Goal: Information Seeking & Learning: Learn about a topic

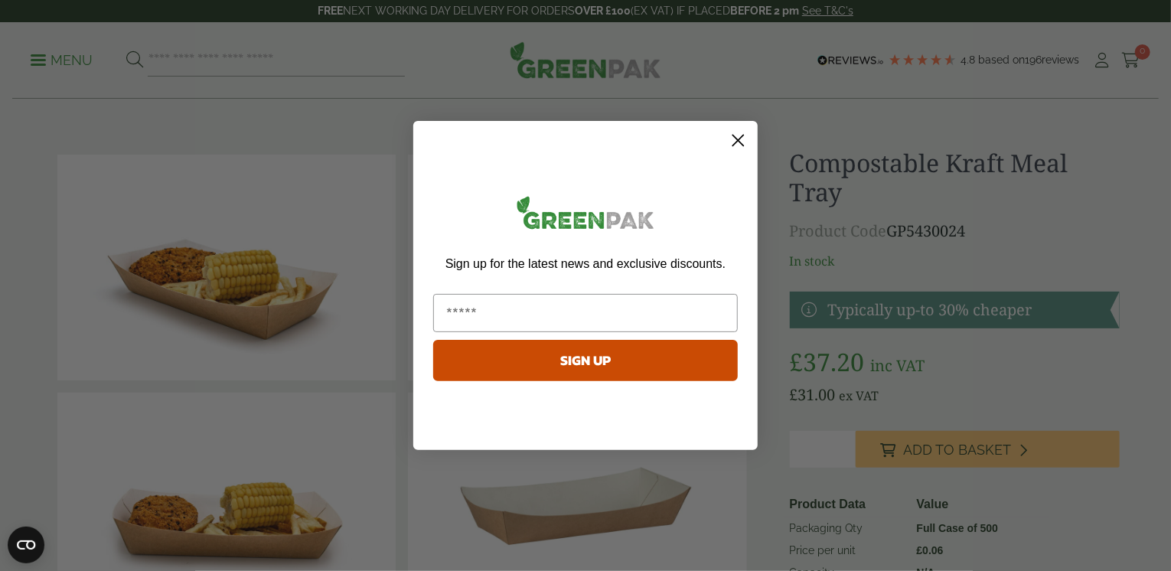
click at [741, 142] on circle "Close dialog" at bounding box center [738, 140] width 25 height 25
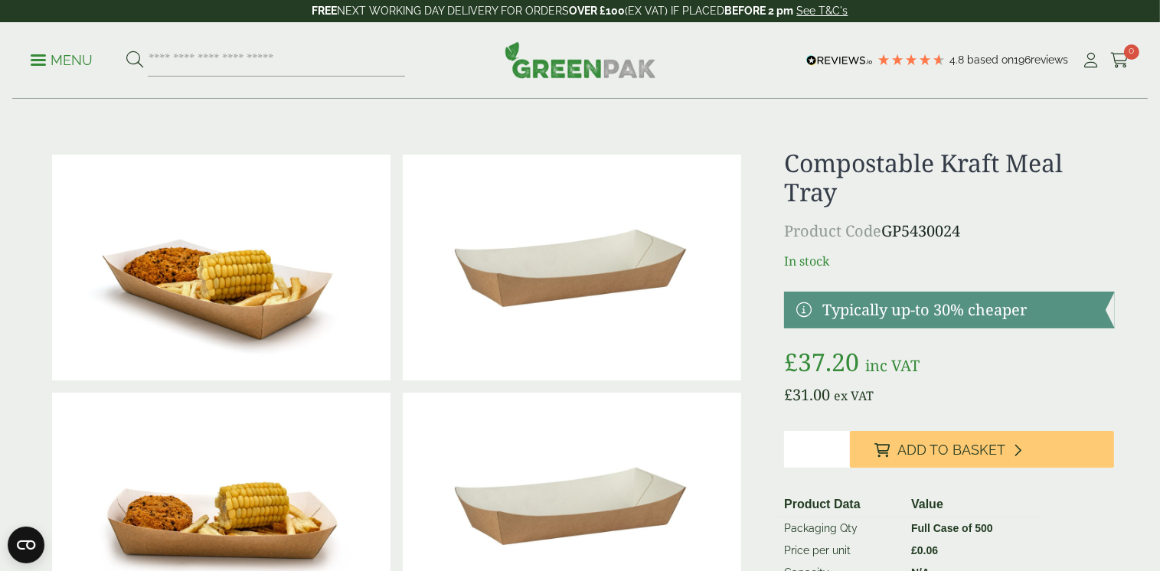
click at [52, 52] on p "Menu" at bounding box center [62, 60] width 62 height 18
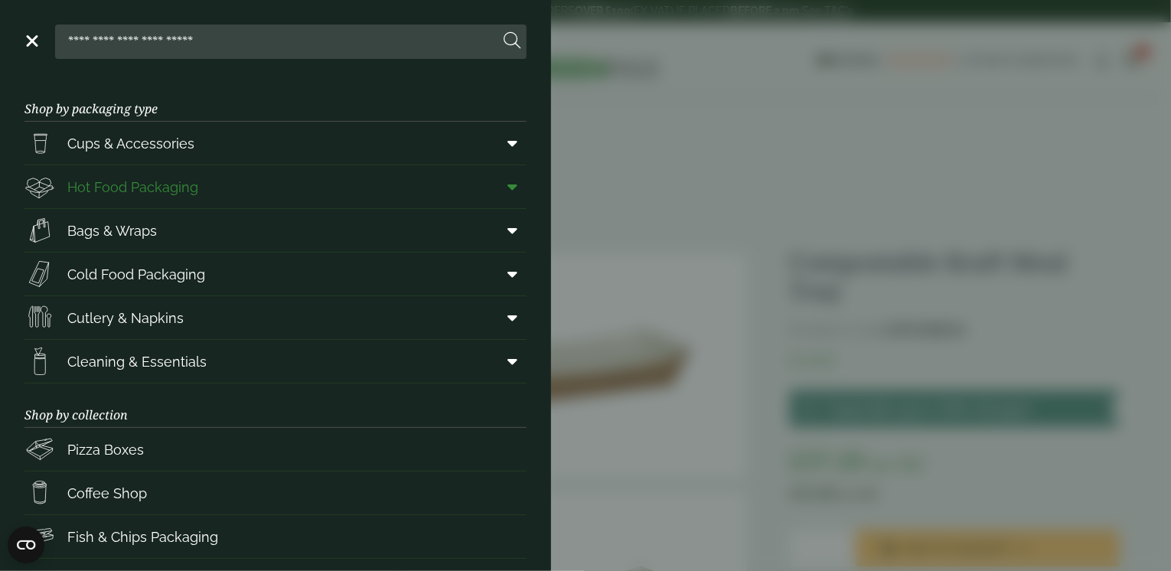
click at [508, 188] on icon at bounding box center [513, 186] width 10 height 15
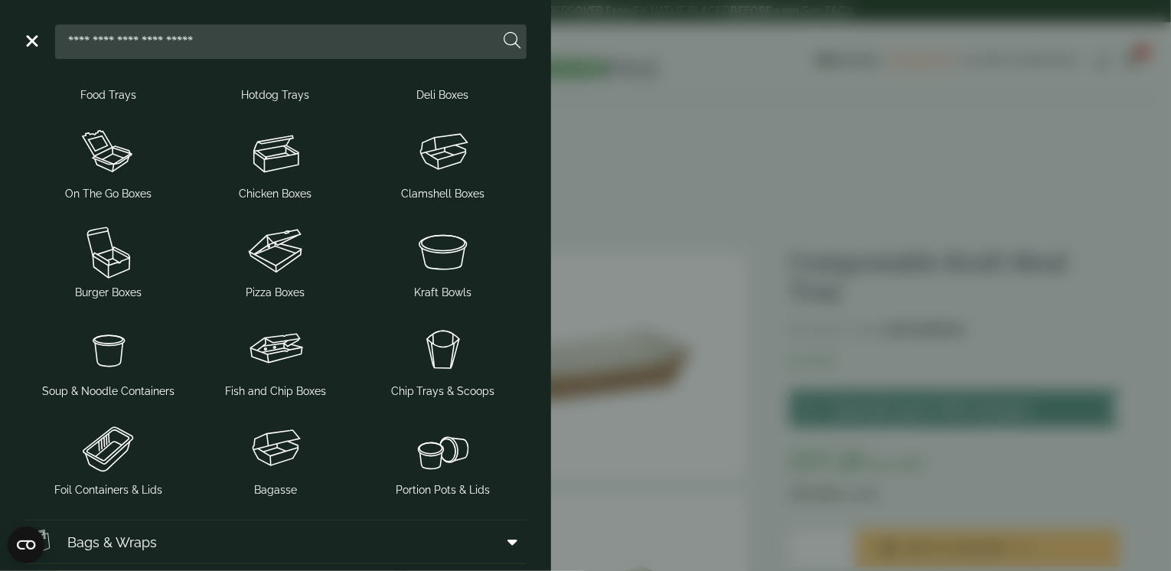
scroll to position [230, 0]
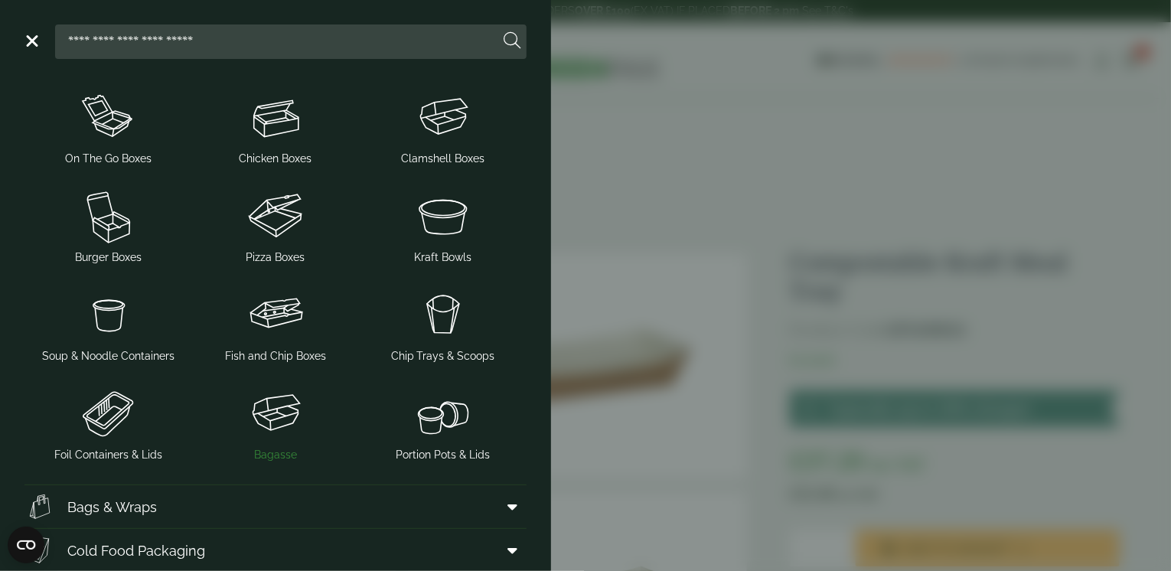
click at [290, 421] on img at bounding box center [275, 413] width 155 height 61
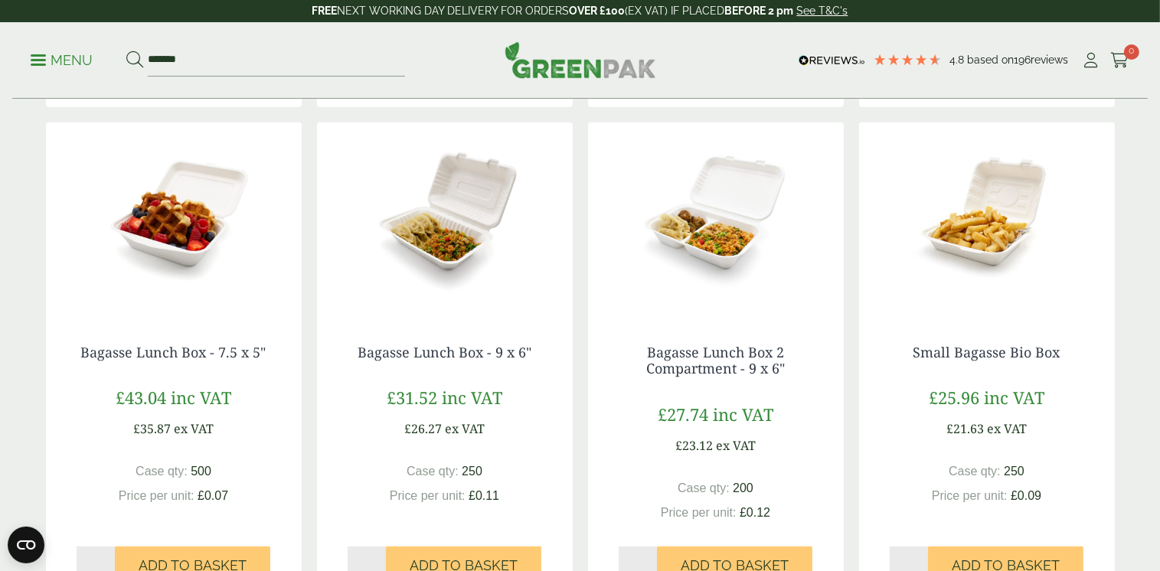
scroll to position [766, 0]
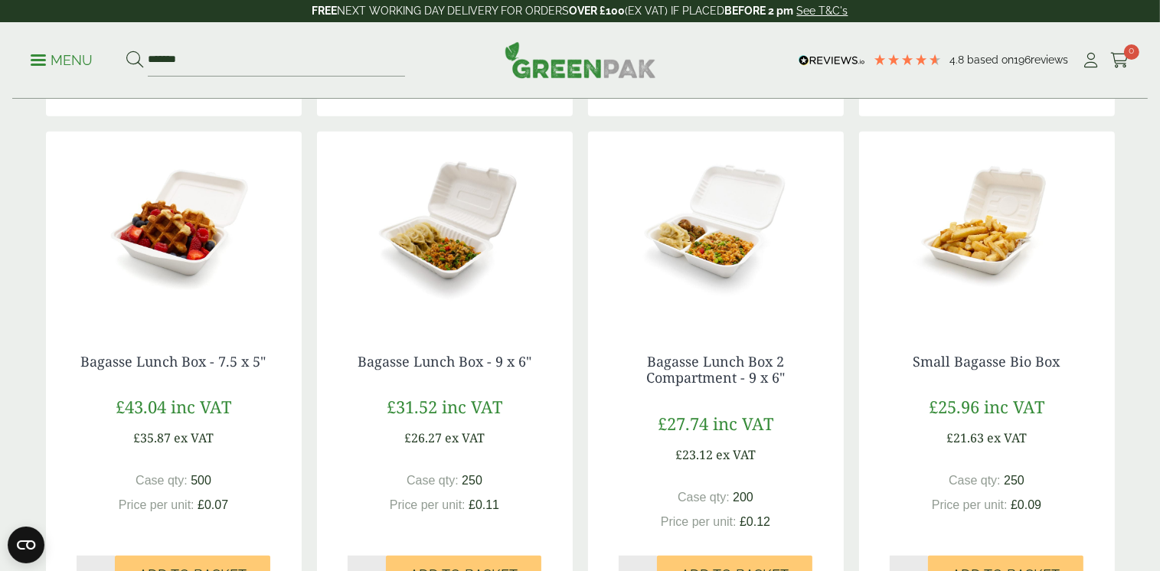
click at [179, 222] on img at bounding box center [174, 227] width 256 height 191
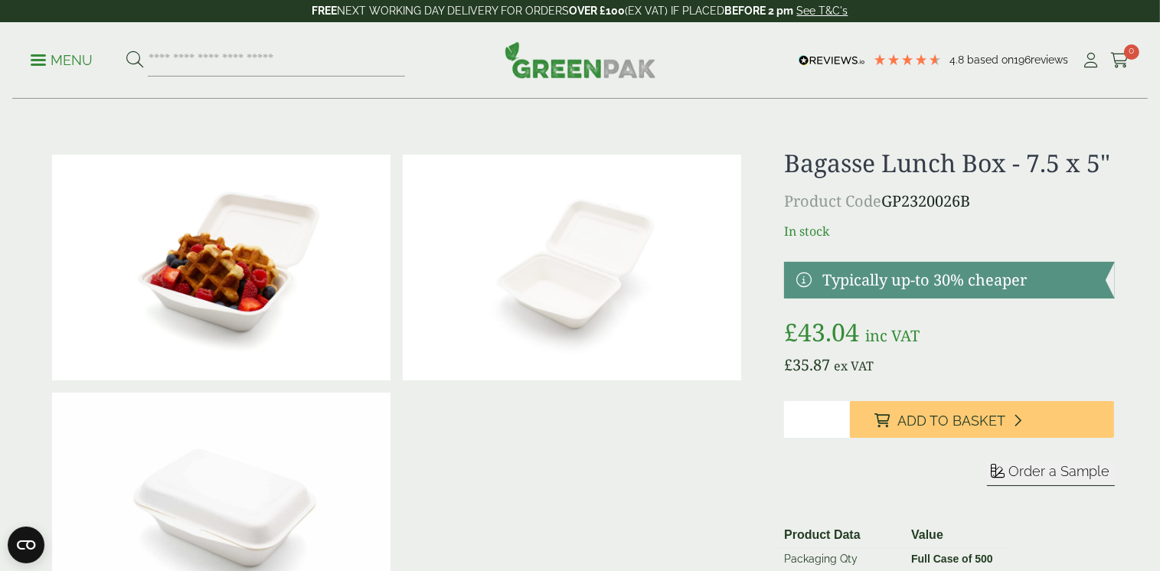
scroll to position [153, 0]
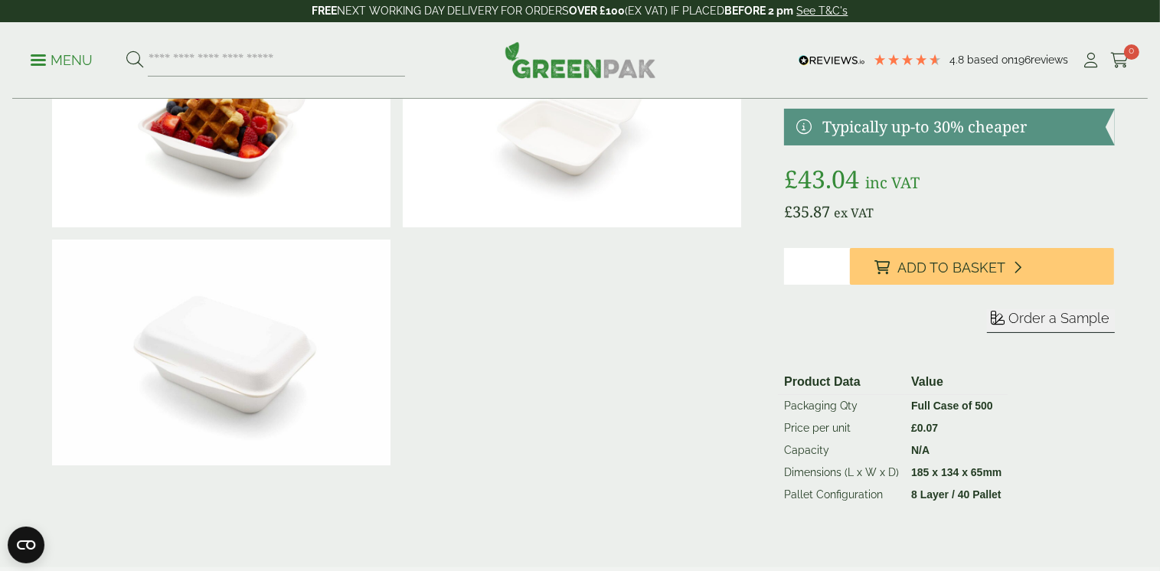
click at [218, 339] on img at bounding box center [221, 353] width 338 height 226
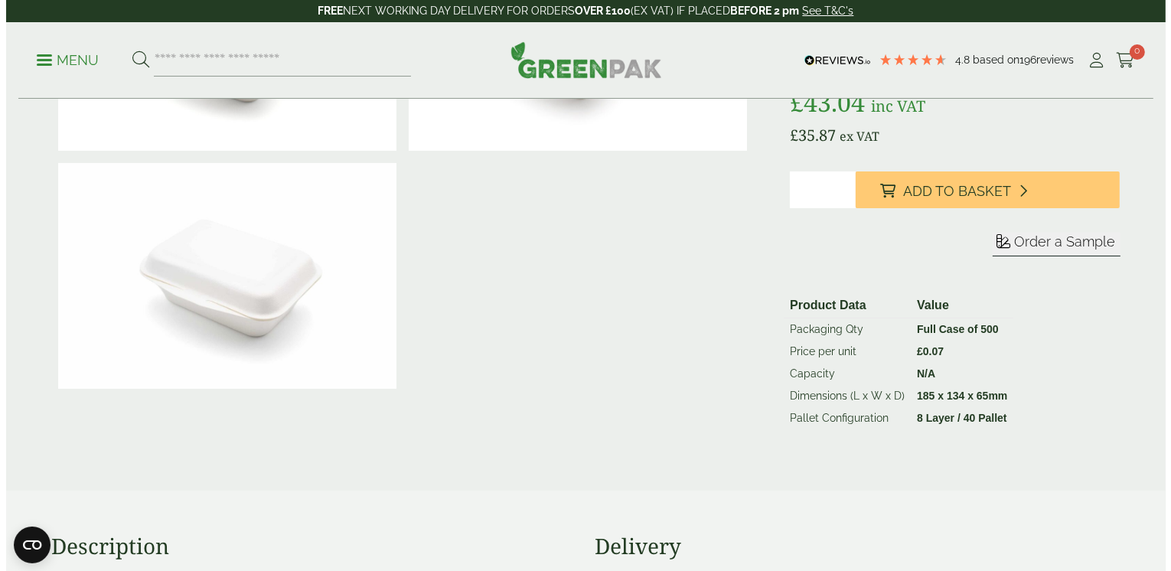
scroll to position [0, 0]
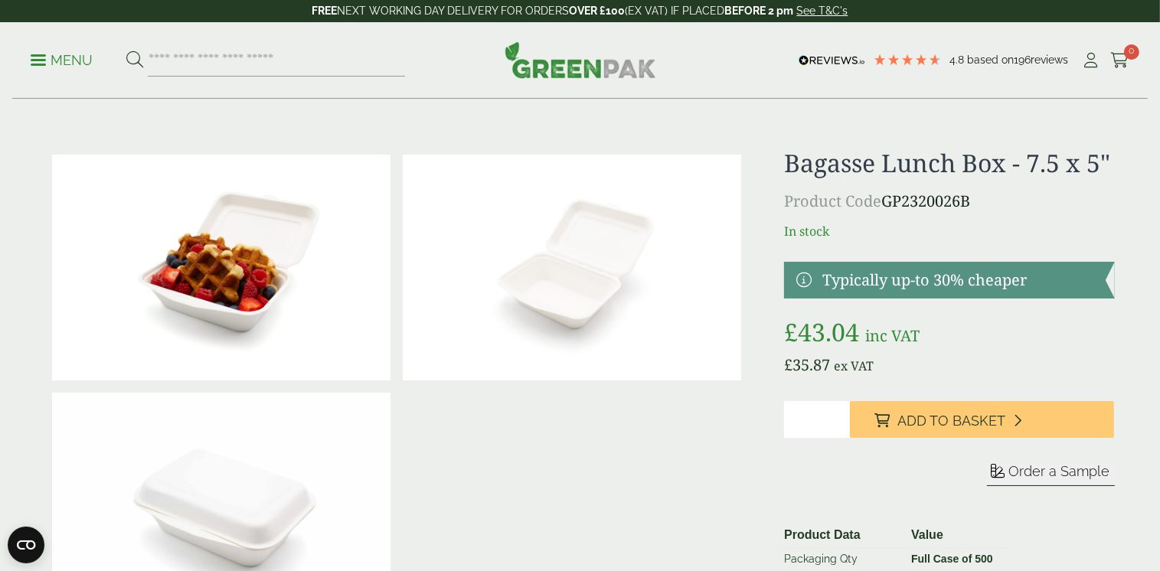
click at [51, 68] on p "Menu" at bounding box center [62, 60] width 62 height 18
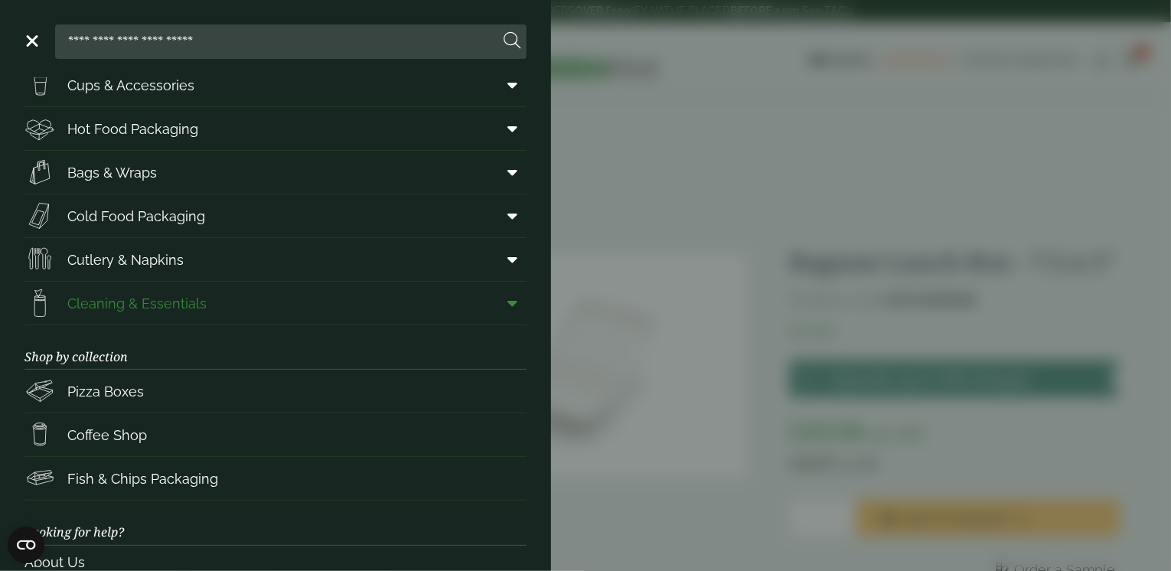
scroll to position [34, 0]
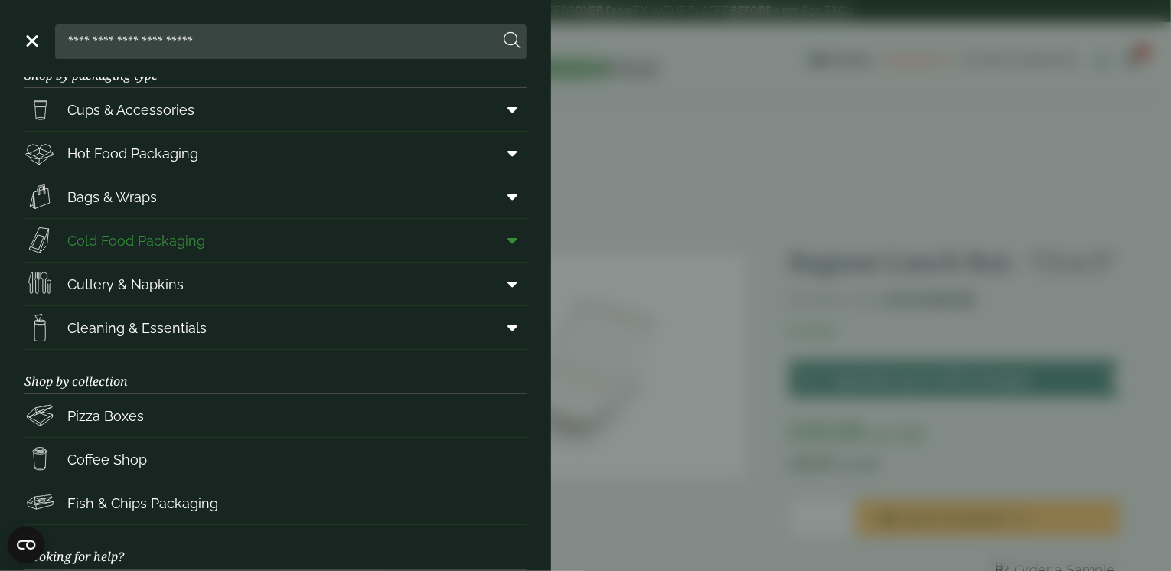
click at [165, 239] on span "Cold Food Packaging" at bounding box center [136, 240] width 138 height 21
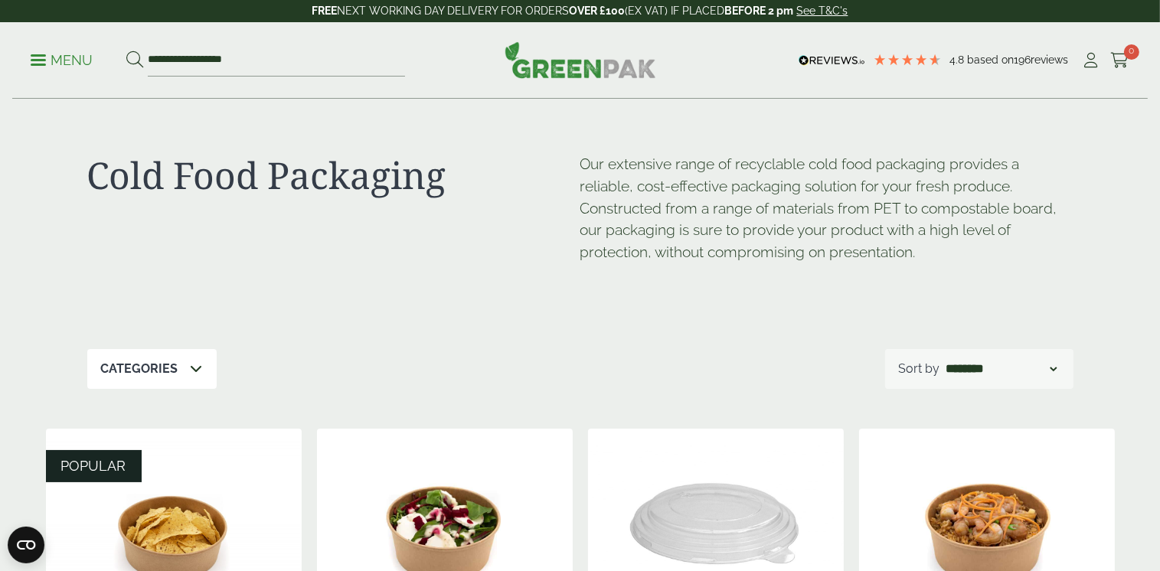
click at [41, 52] on p "Menu" at bounding box center [62, 60] width 62 height 18
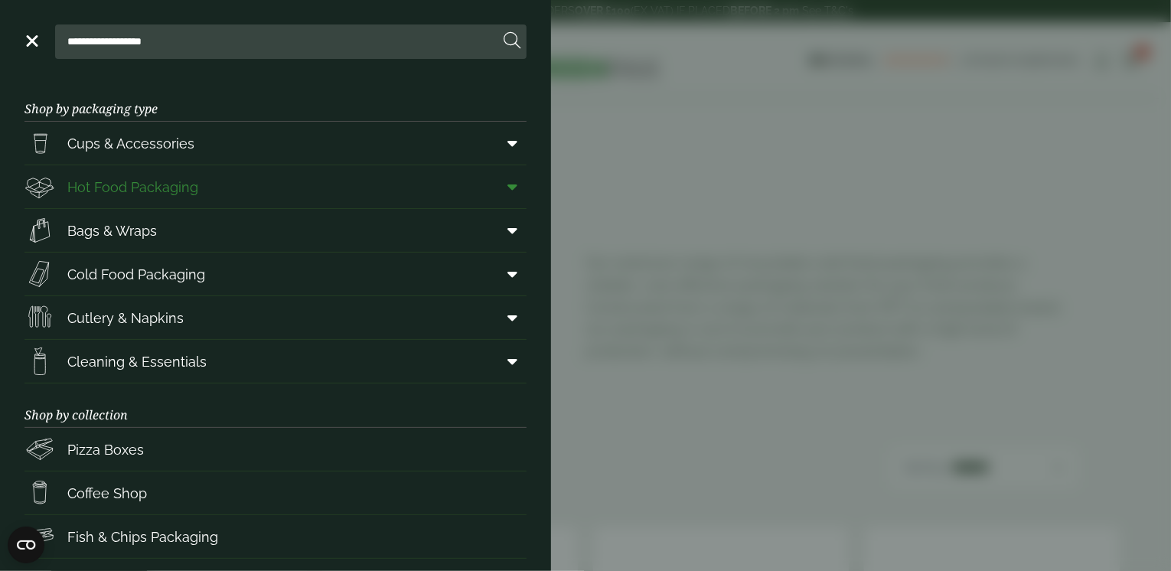
click at [506, 191] on span at bounding box center [509, 186] width 34 height 29
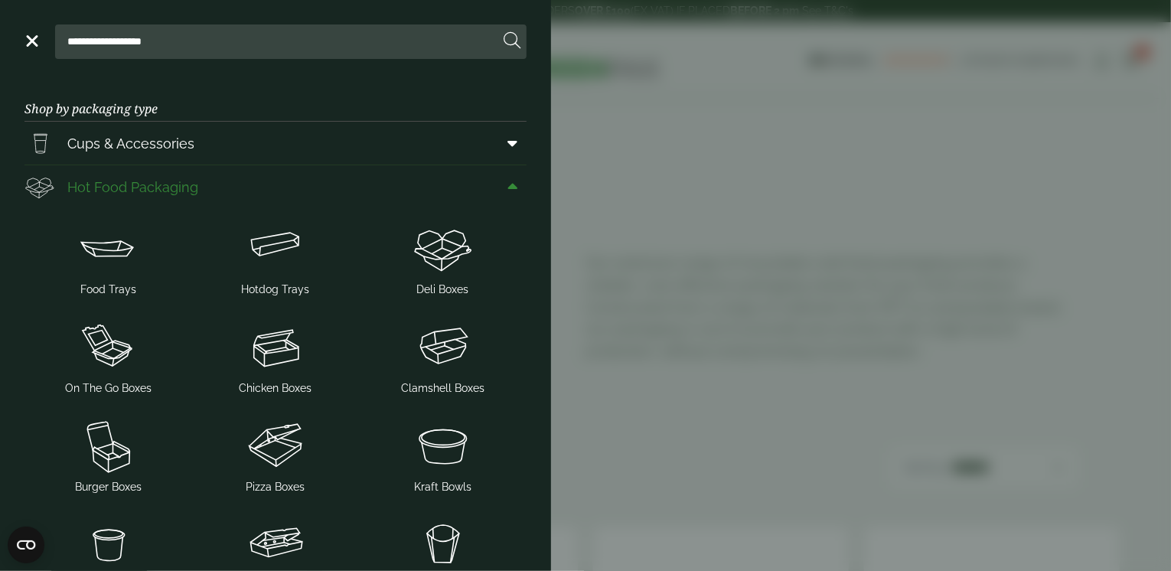
click at [505, 191] on span at bounding box center [509, 186] width 34 height 29
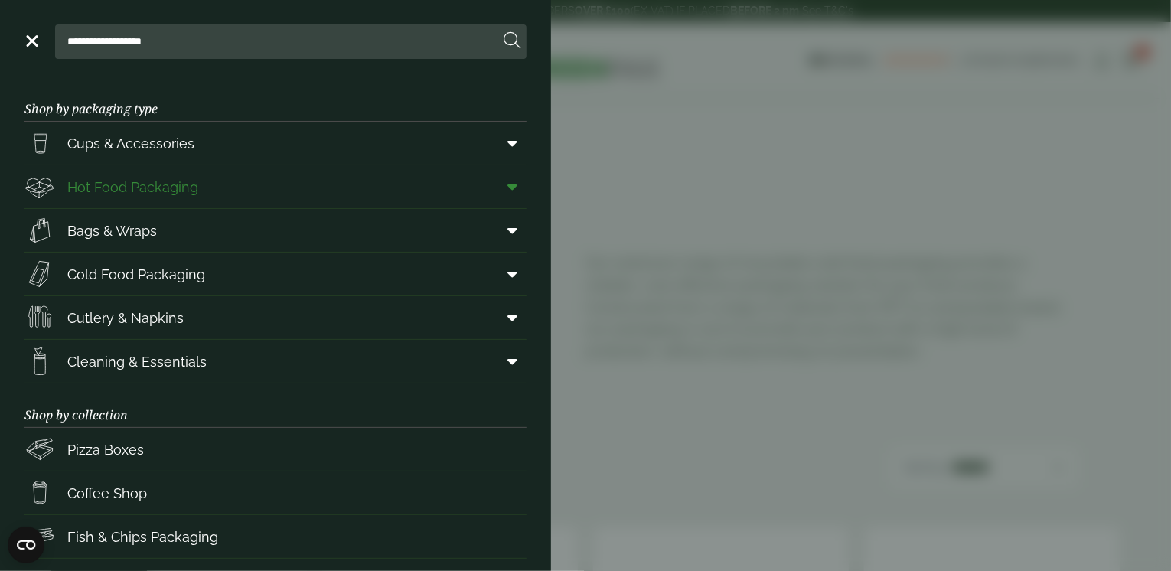
scroll to position [153, 0]
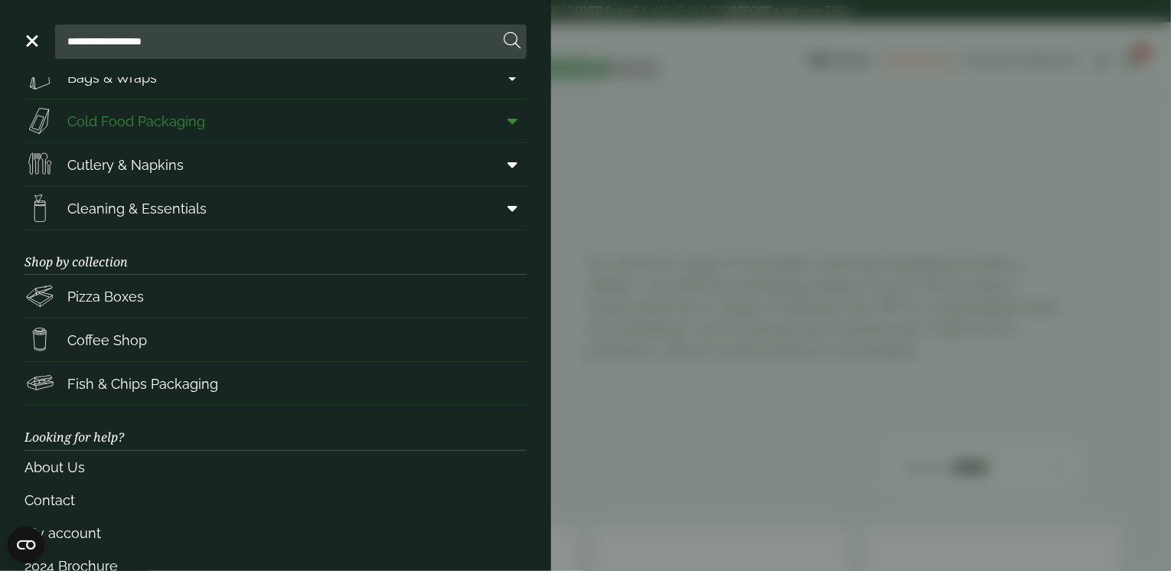
click at [508, 114] on icon at bounding box center [513, 120] width 10 height 15
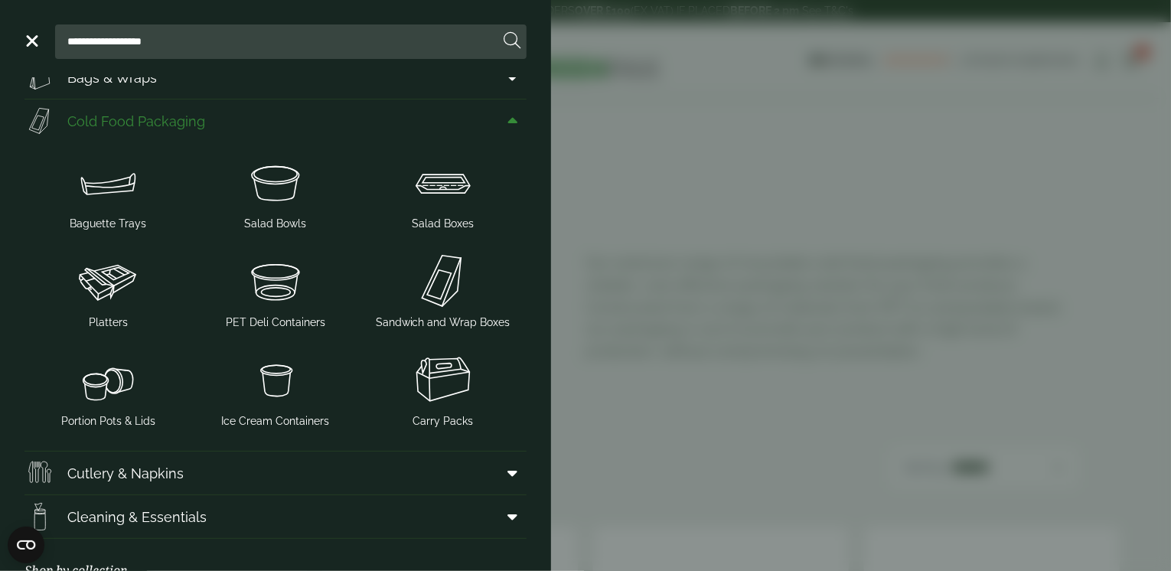
click at [508, 114] on icon at bounding box center [513, 120] width 10 height 15
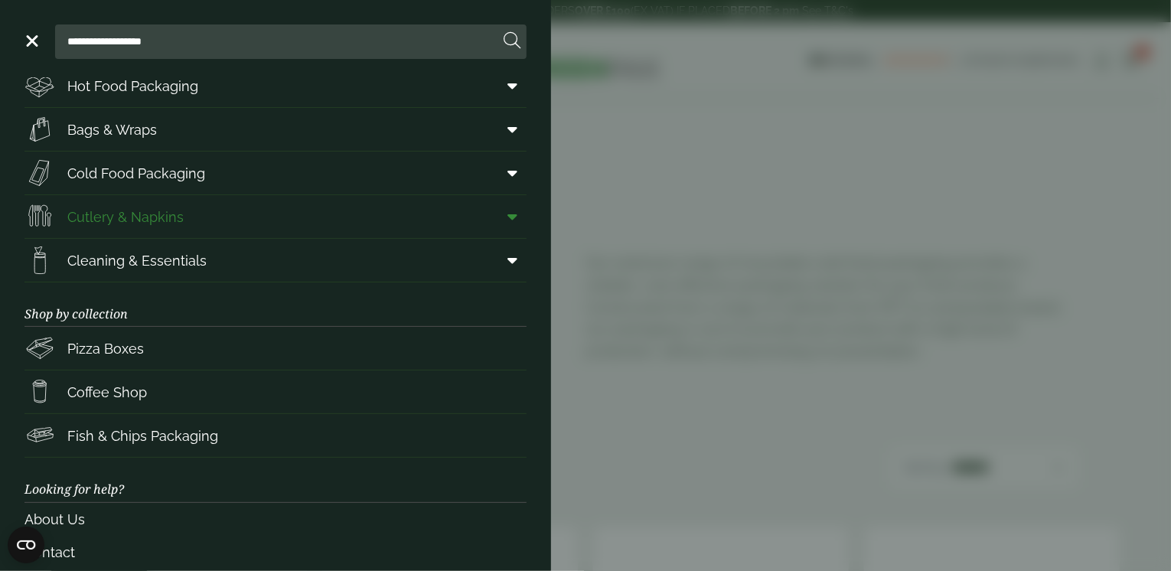
scroll to position [77, 0]
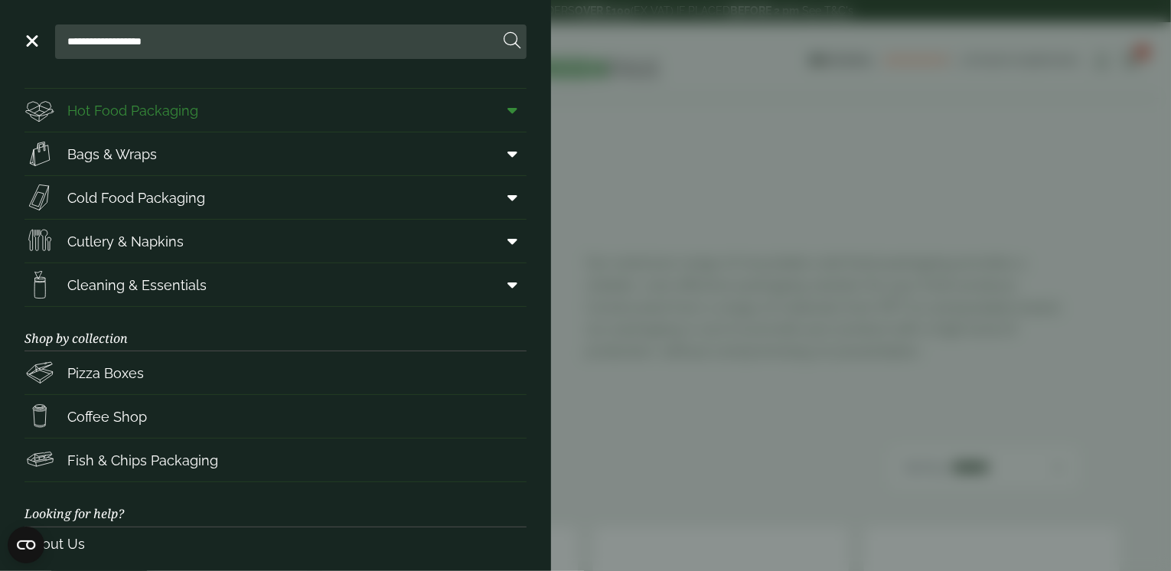
click at [508, 111] on icon at bounding box center [513, 110] width 10 height 15
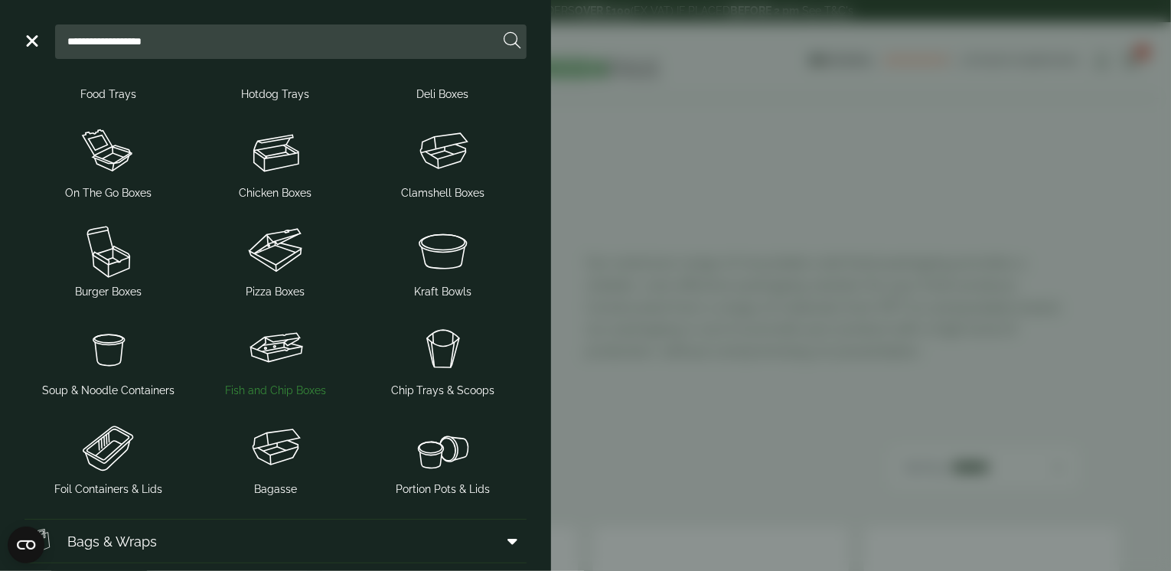
scroll to position [230, 0]
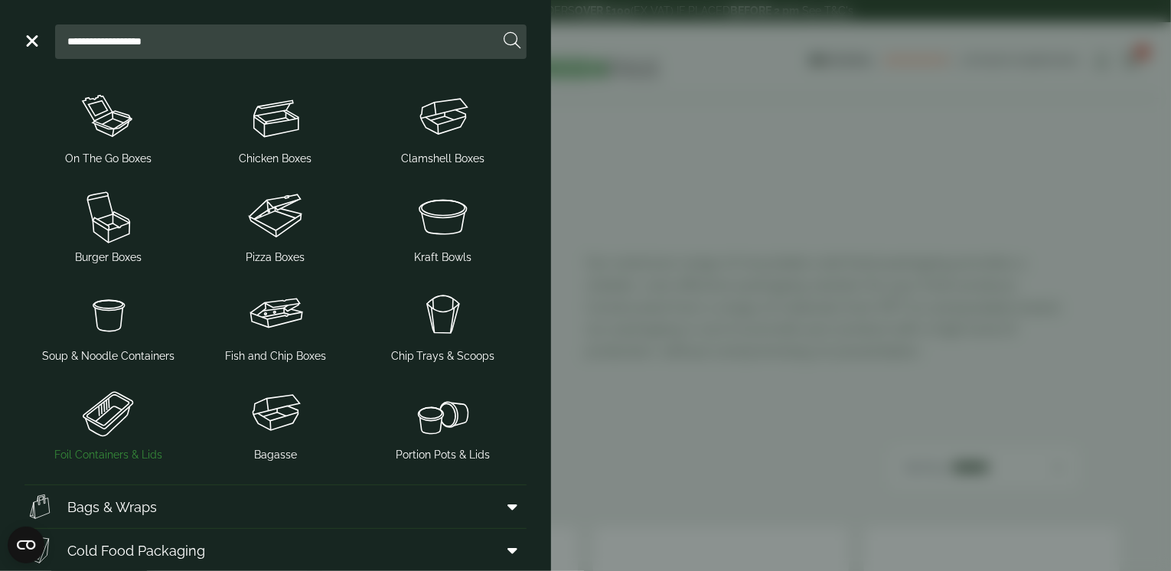
click at [89, 414] on img at bounding box center [108, 413] width 155 height 61
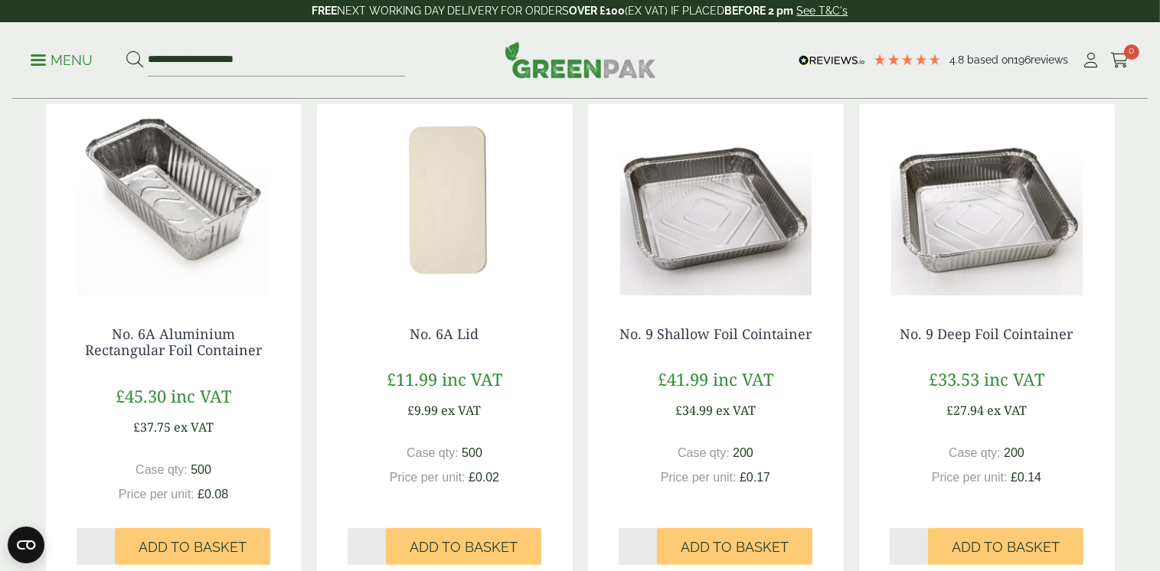
scroll to position [842, 0]
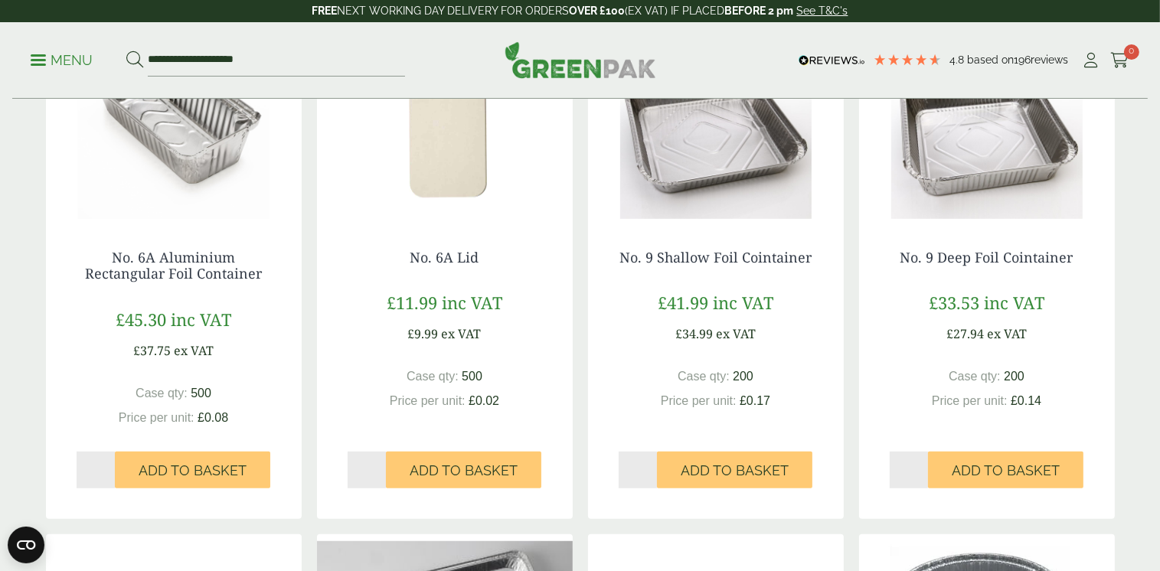
click at [1007, 184] on img at bounding box center [987, 123] width 256 height 191
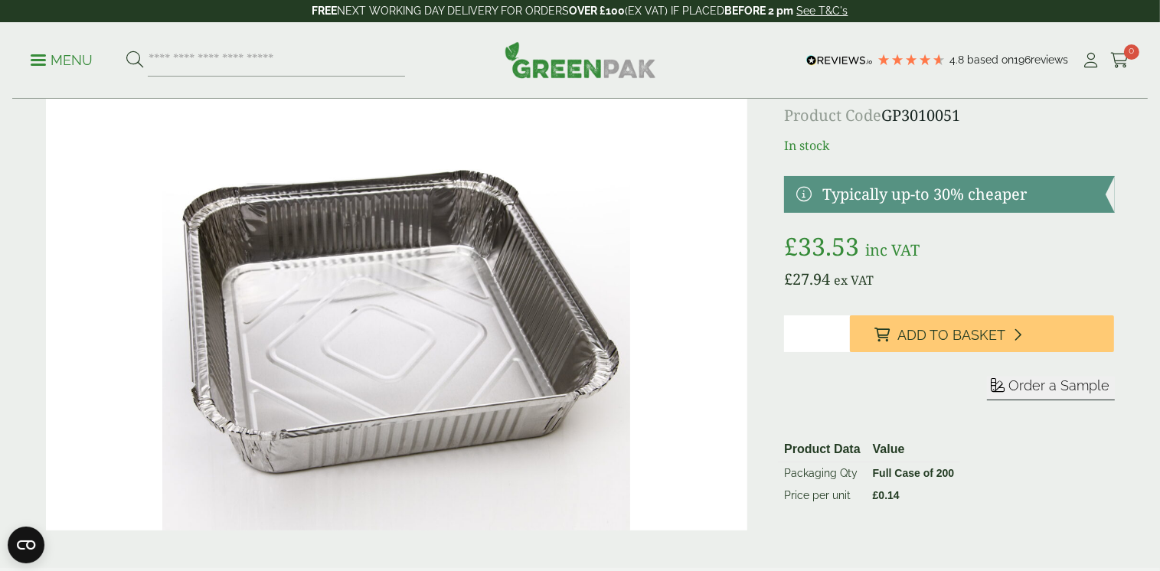
scroll to position [77, 0]
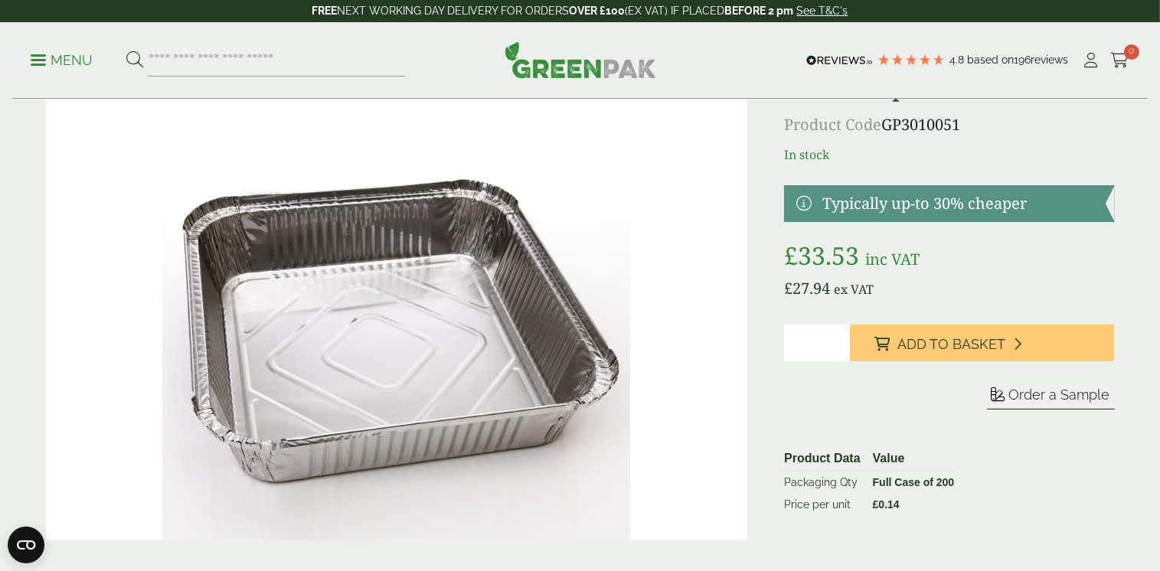
click at [540, 367] on img at bounding box center [397, 306] width 702 height 468
